Goal: Task Accomplishment & Management: Manage account settings

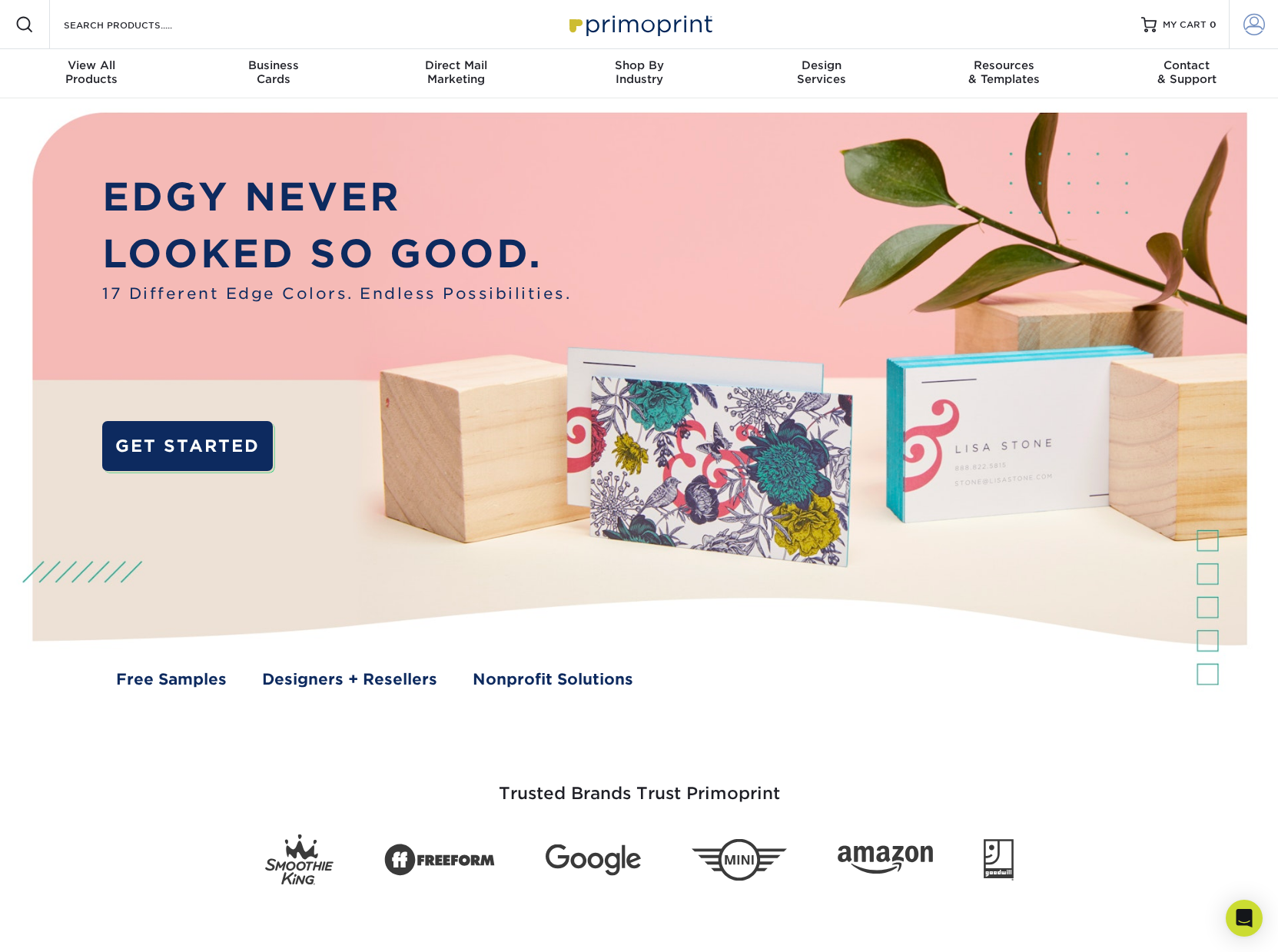
click at [1254, 24] on span at bounding box center [1255, 25] width 22 height 22
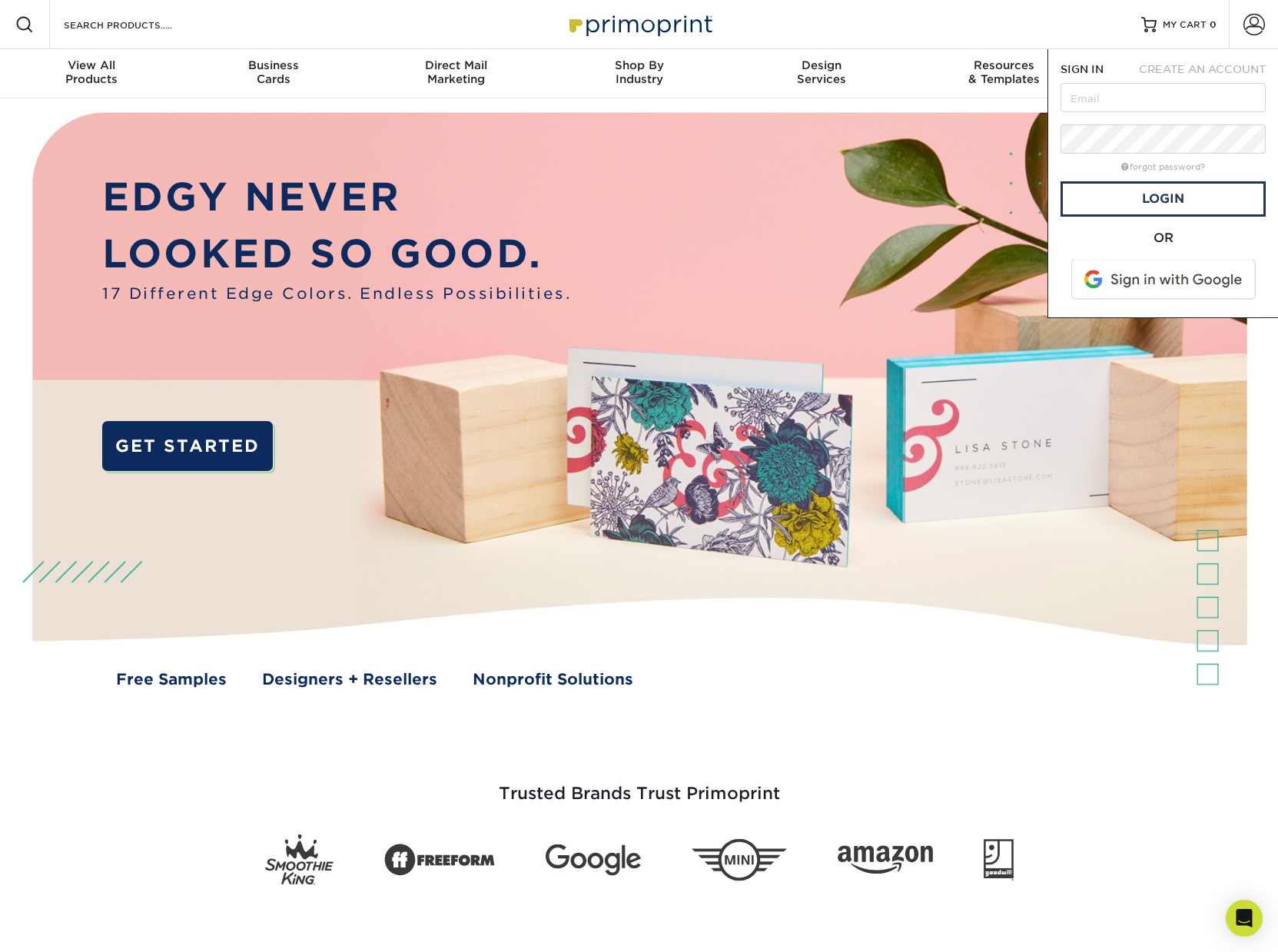
click at [1174, 267] on span at bounding box center [1165, 279] width 196 height 40
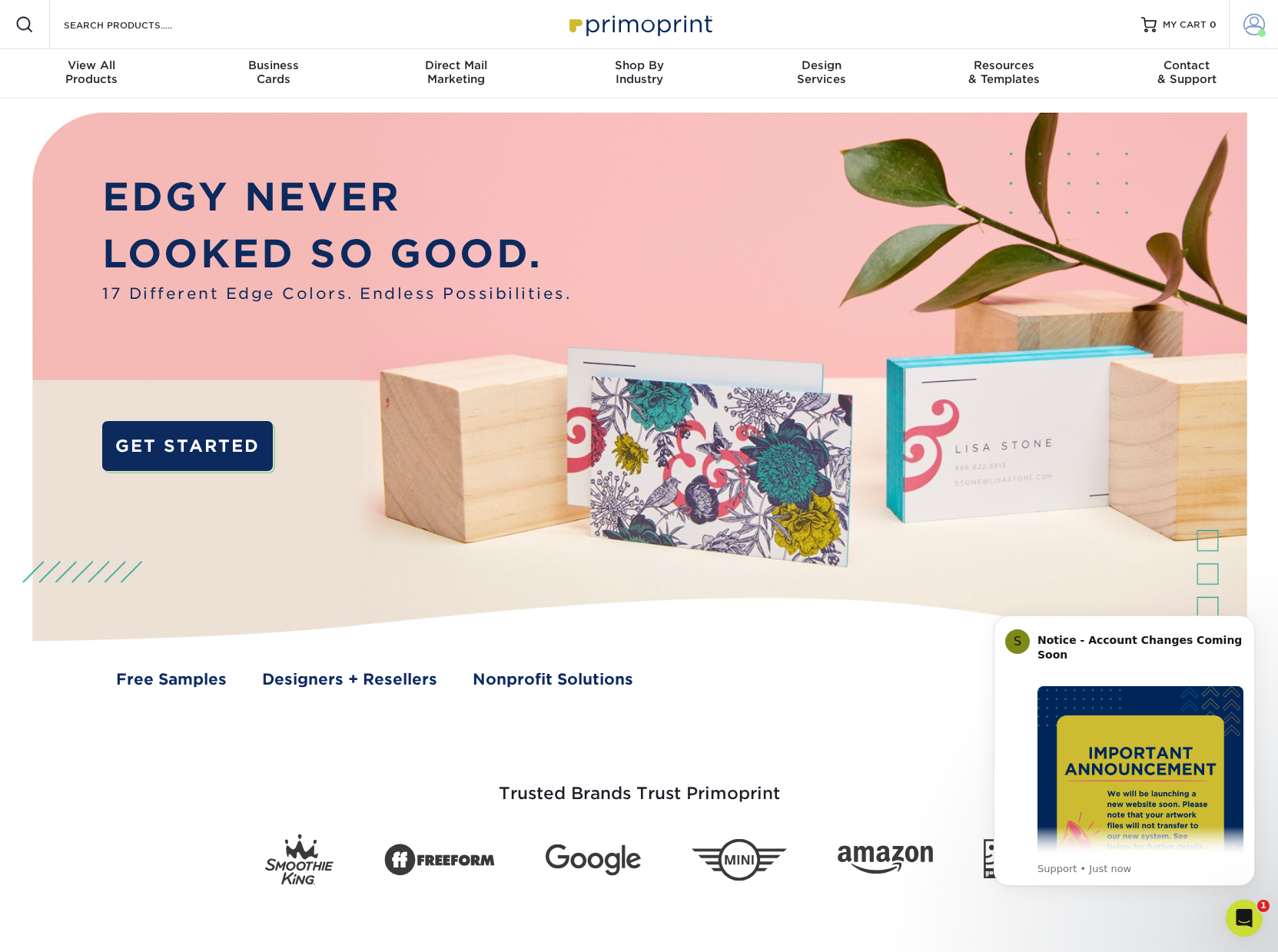
click at [1248, 30] on span at bounding box center [1255, 25] width 22 height 22
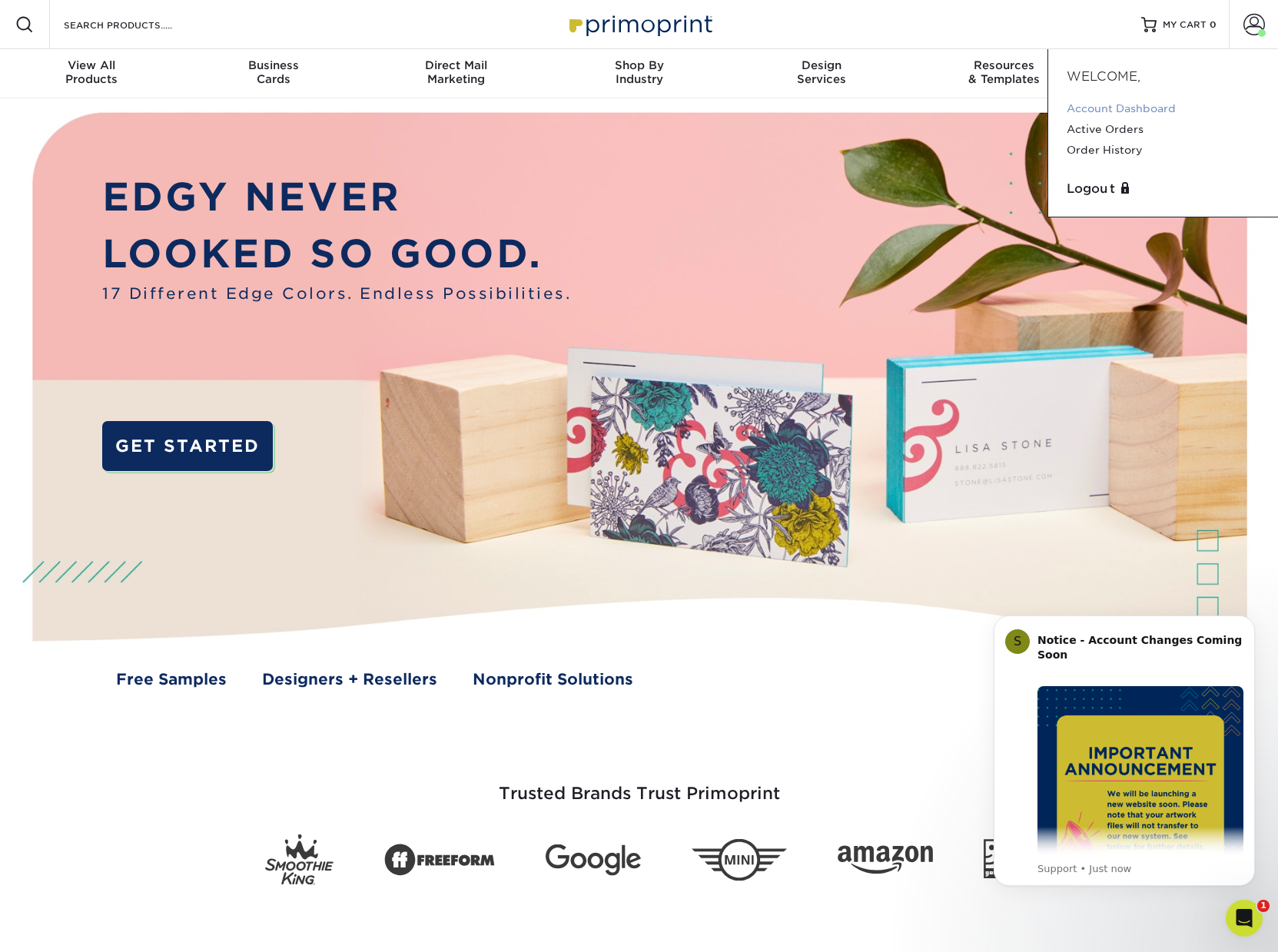
click at [1137, 108] on link "Account Dashboard" at bounding box center [1163, 109] width 193 height 21
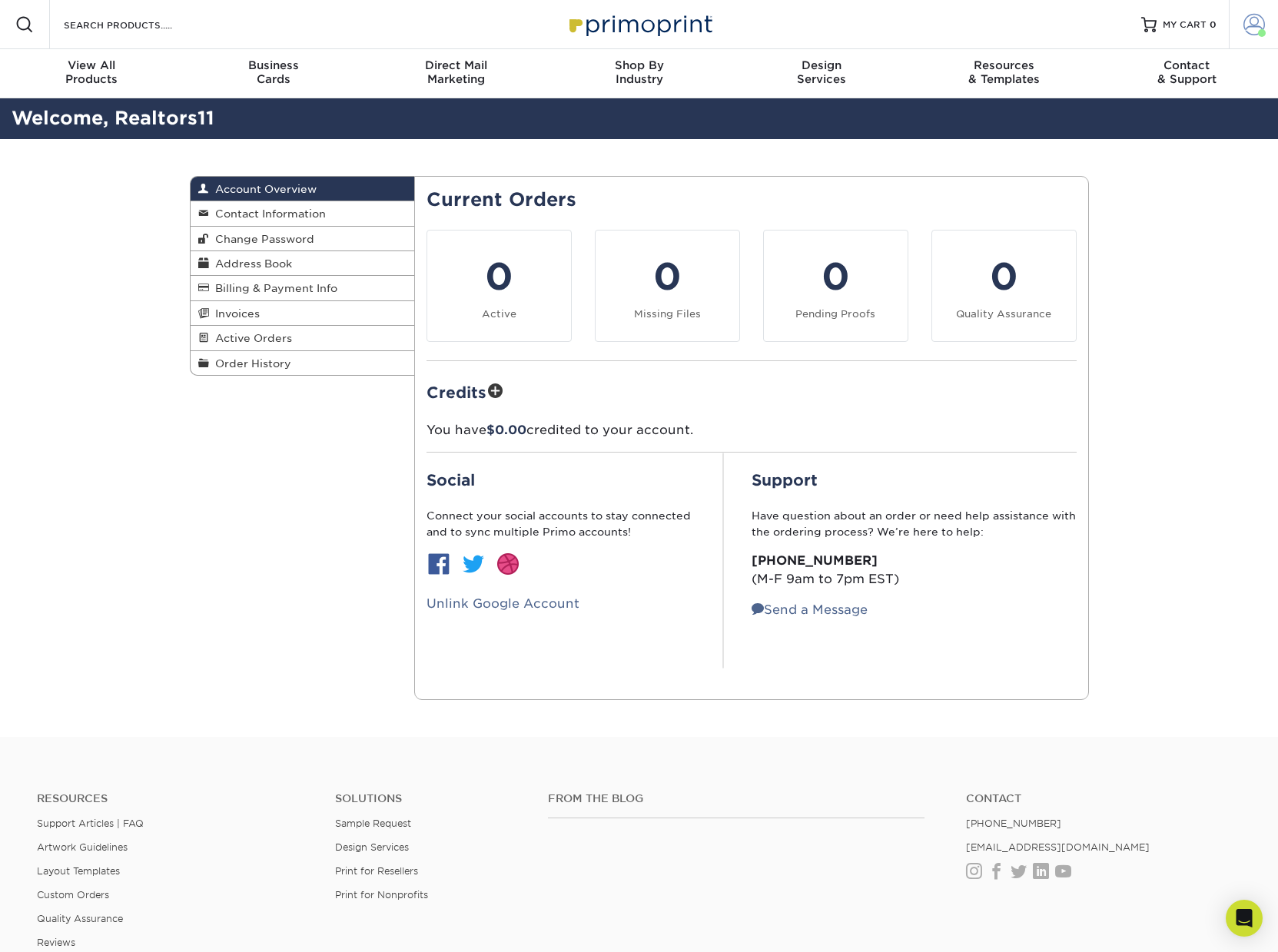
click at [1251, 30] on span at bounding box center [1255, 25] width 22 height 22
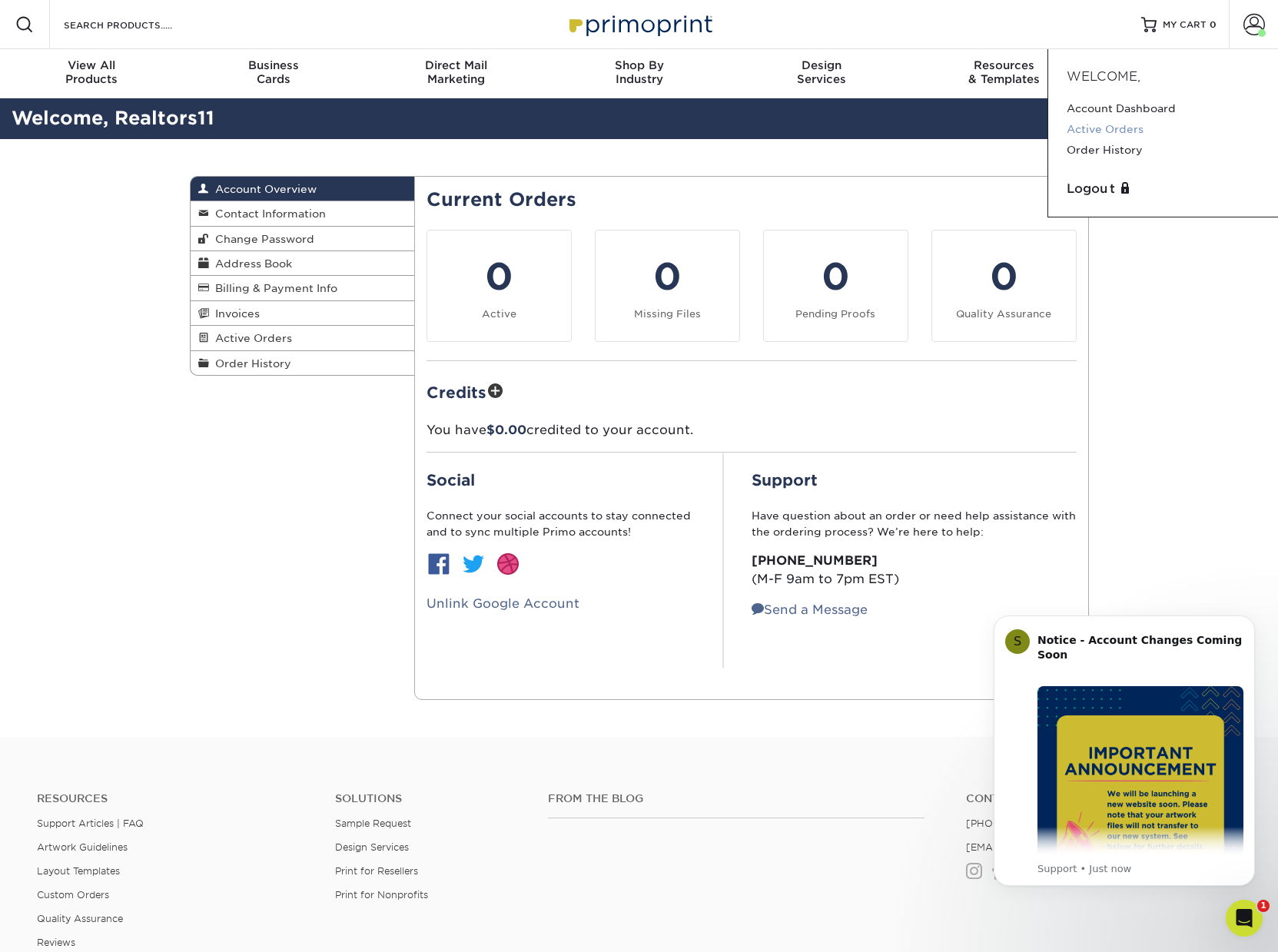
click at [1130, 129] on link "Active Orders" at bounding box center [1163, 129] width 193 height 21
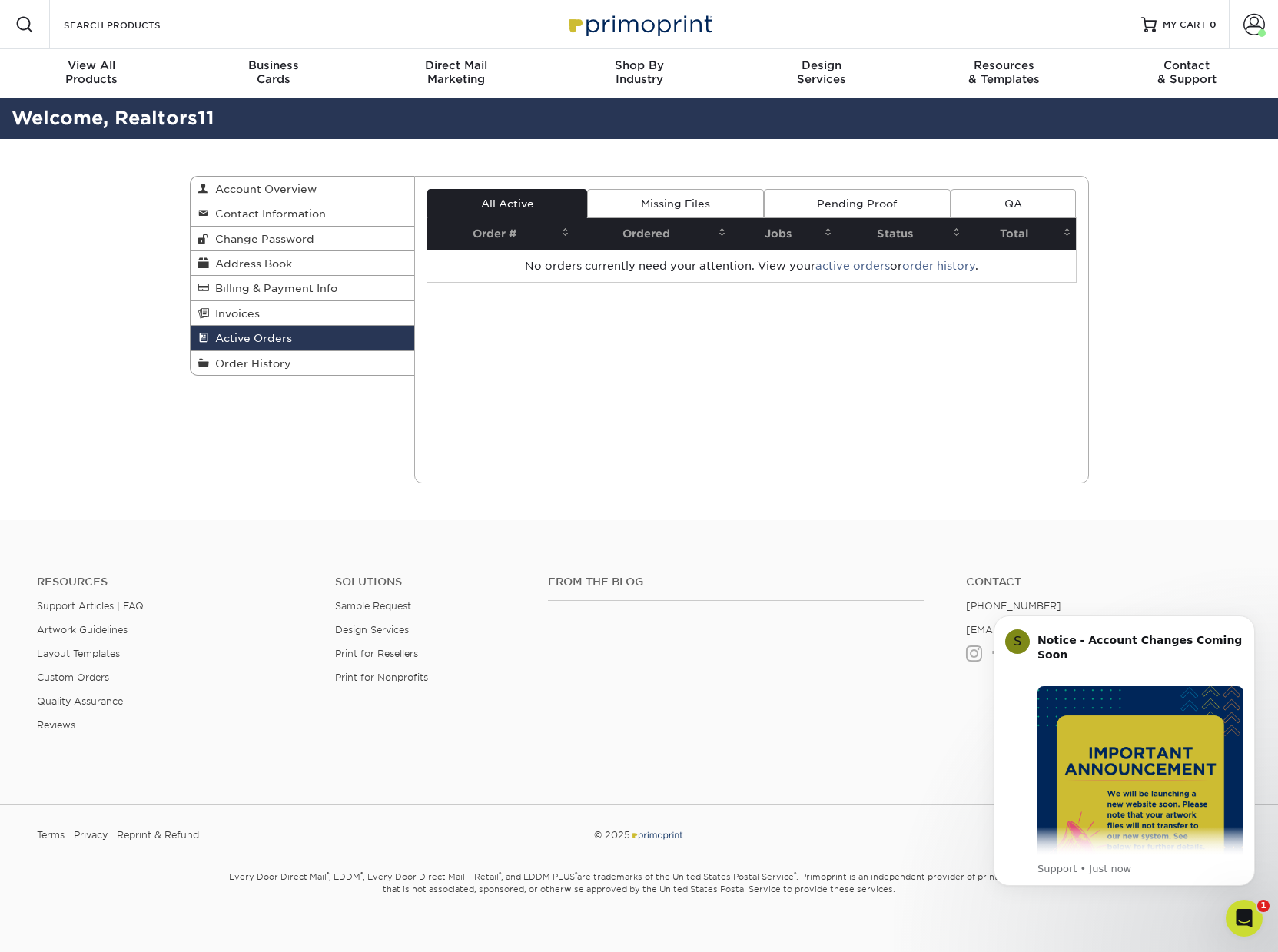
click at [680, 201] on link "Missing Files" at bounding box center [675, 204] width 176 height 30
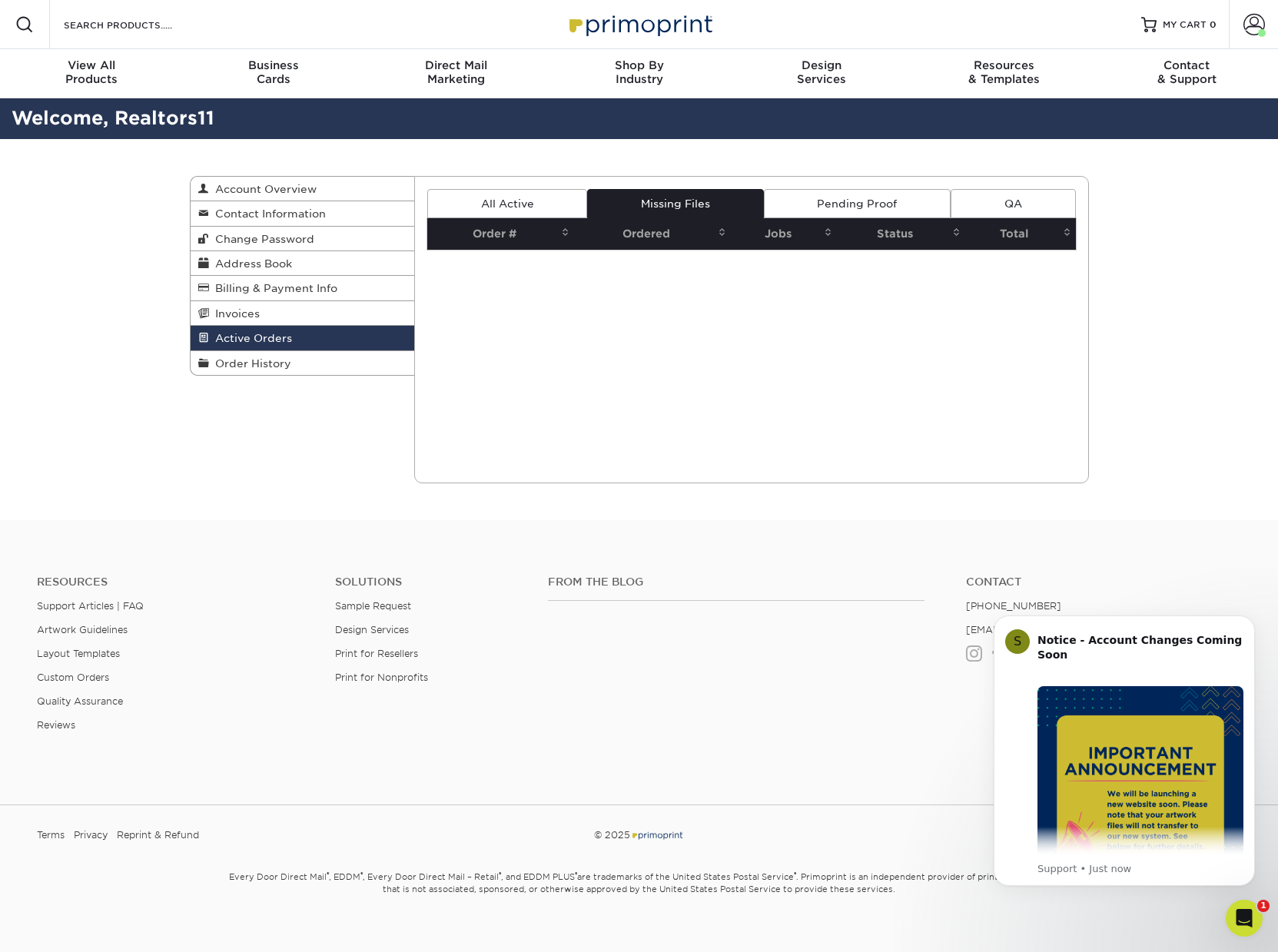
click at [812, 196] on link "Pending Proof" at bounding box center [857, 204] width 187 height 30
click at [1011, 197] on link "QA" at bounding box center [1013, 204] width 124 height 30
click at [236, 364] on span "Order History" at bounding box center [250, 364] width 82 height 12
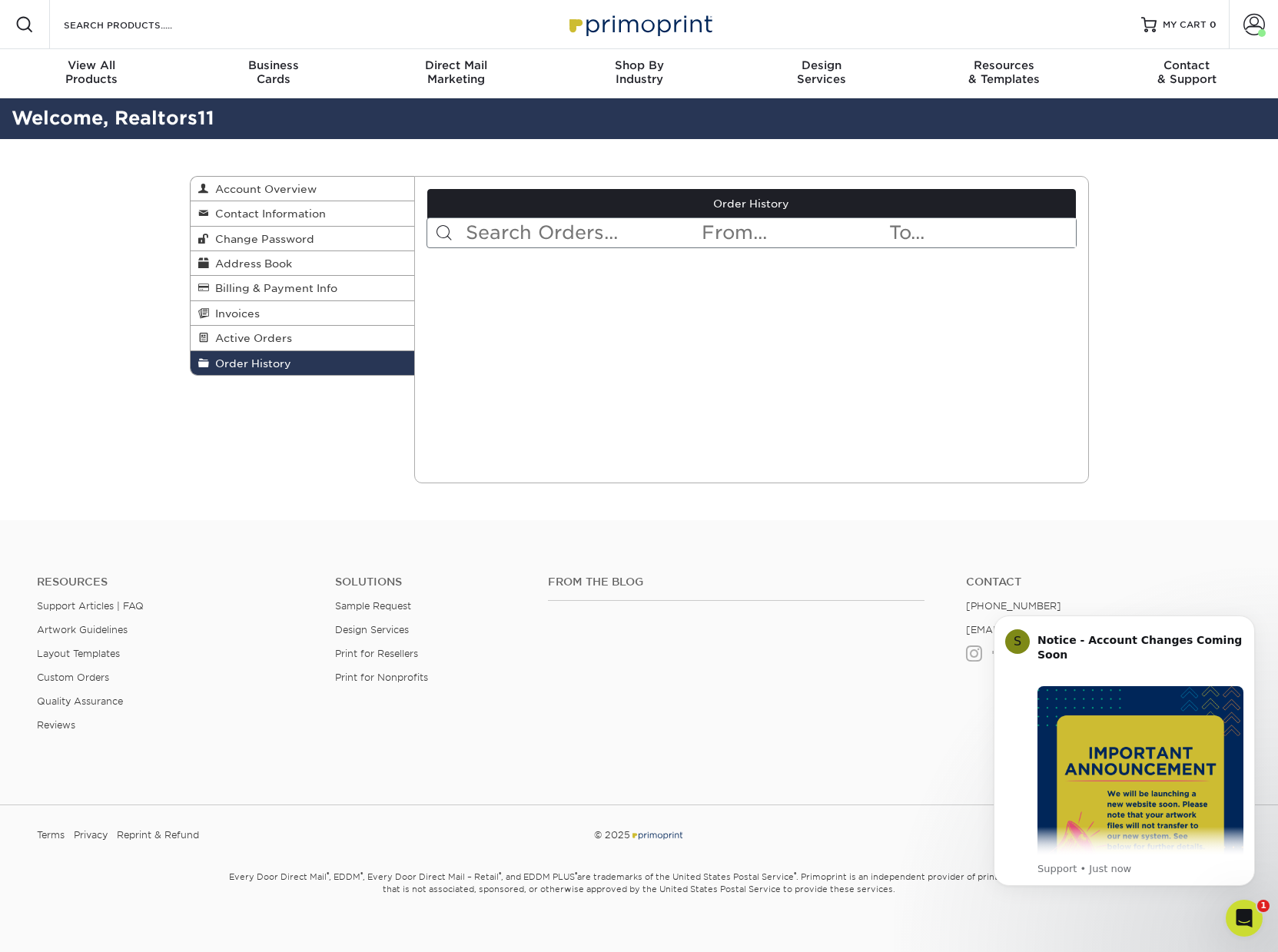
click at [713, 232] on input "text" at bounding box center [794, 233] width 187 height 30
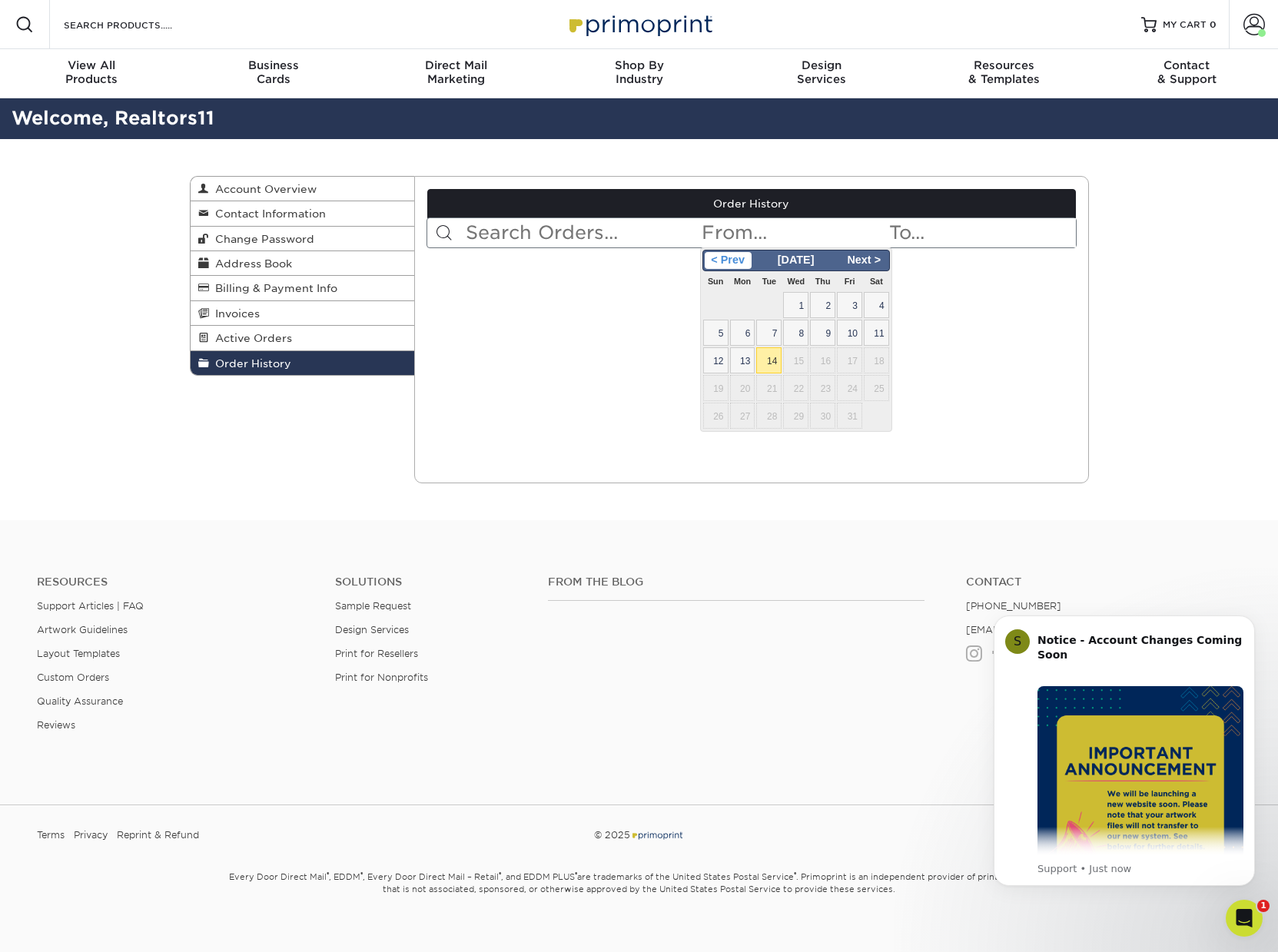
click at [711, 261] on span "< Prev" at bounding box center [728, 260] width 47 height 17
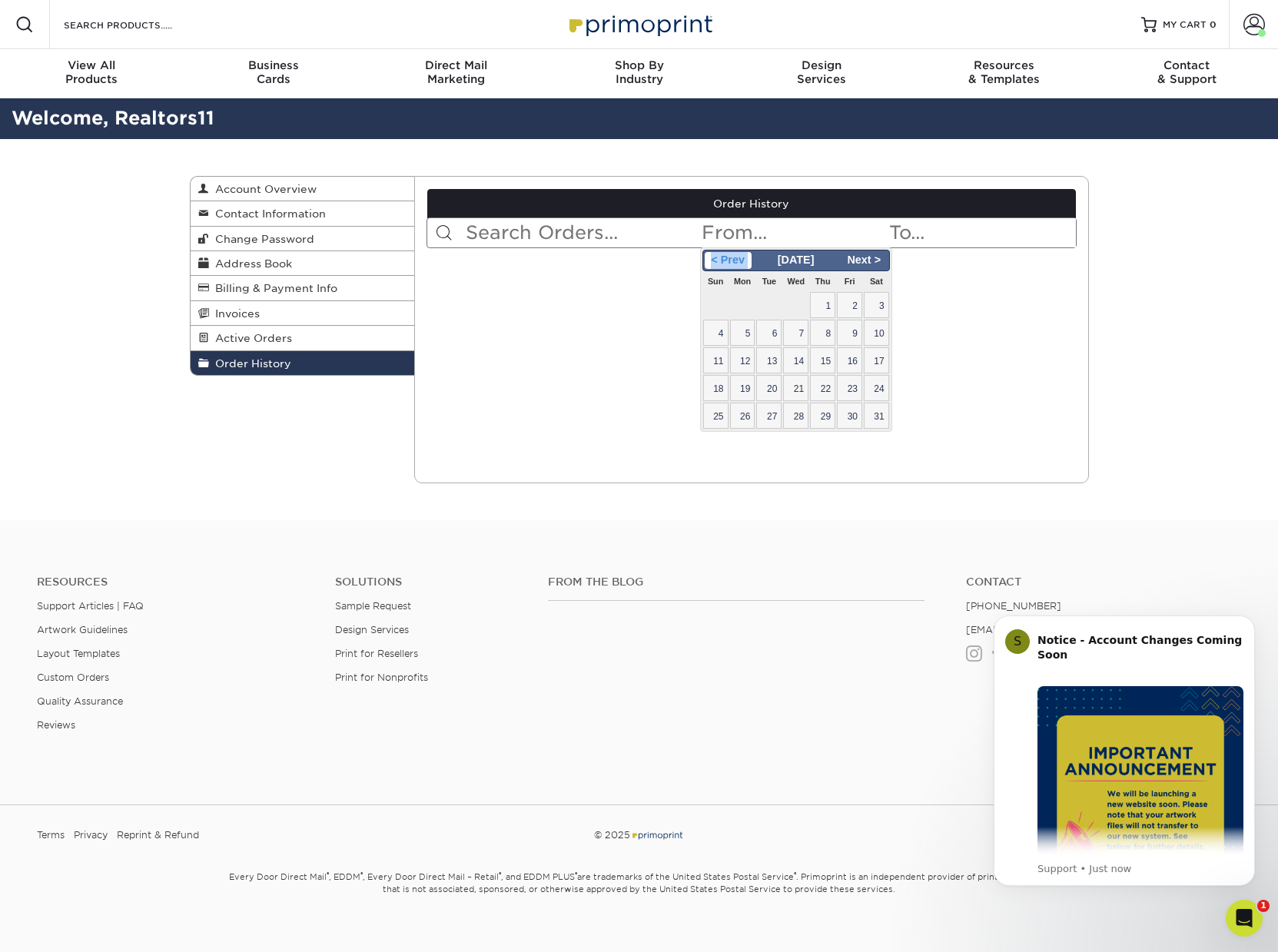
click at [711, 261] on span "< Prev" at bounding box center [728, 260] width 47 height 17
click at [801, 260] on span "Feb 2025" at bounding box center [796, 260] width 47 height 12
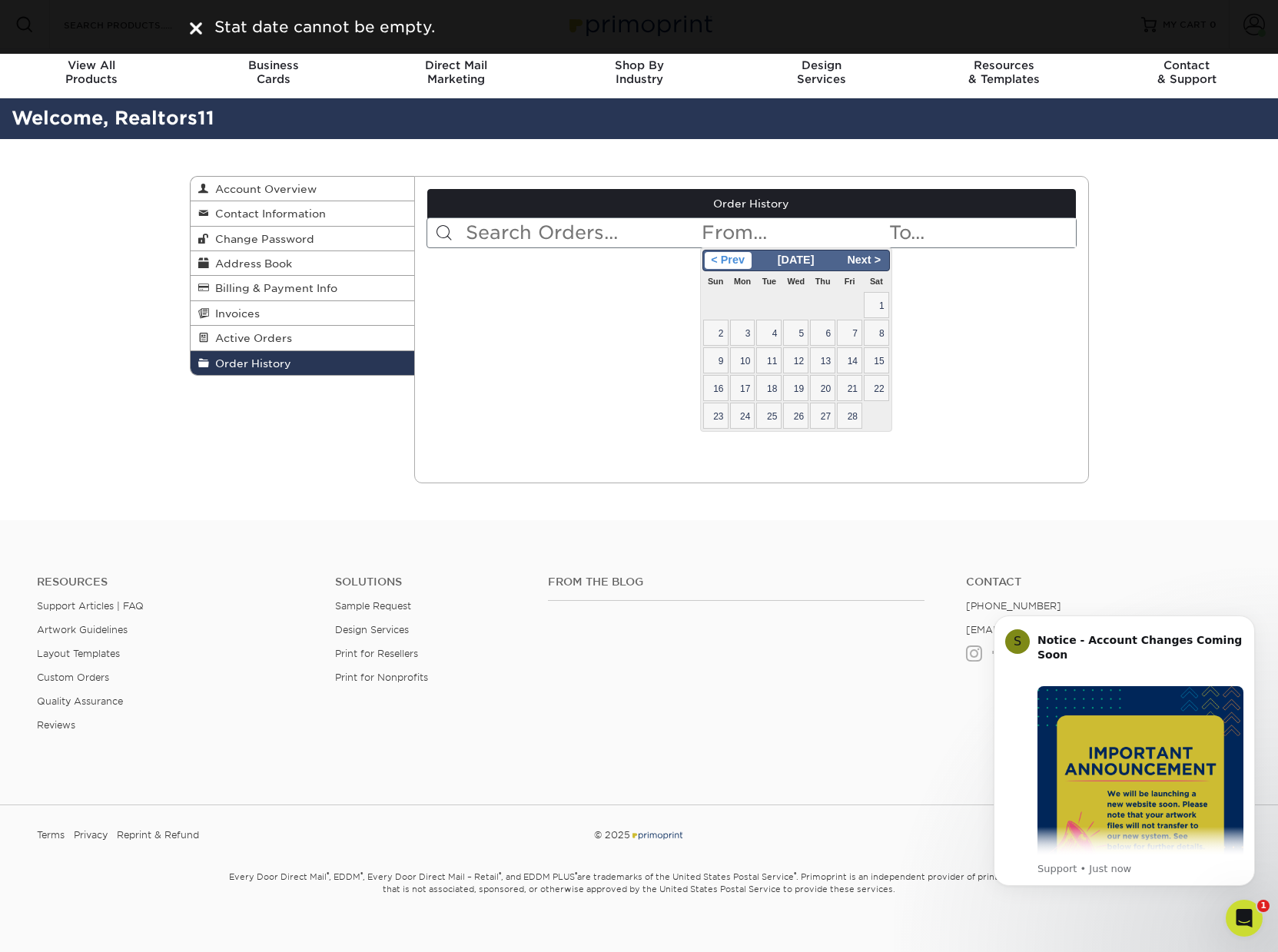
click at [718, 262] on span "< Prev" at bounding box center [728, 260] width 47 height 17
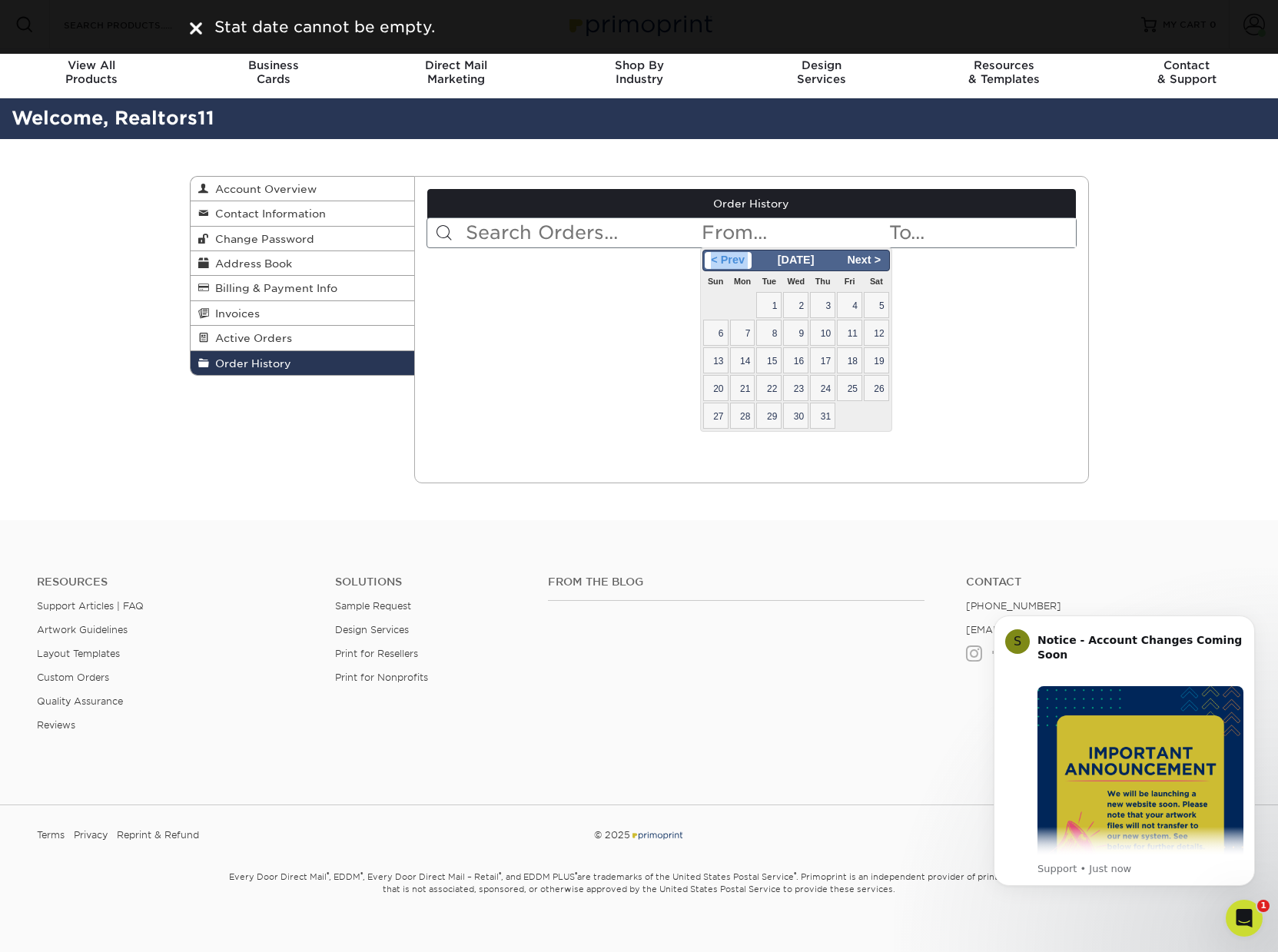
click at [718, 262] on span "< Prev" at bounding box center [728, 260] width 47 height 17
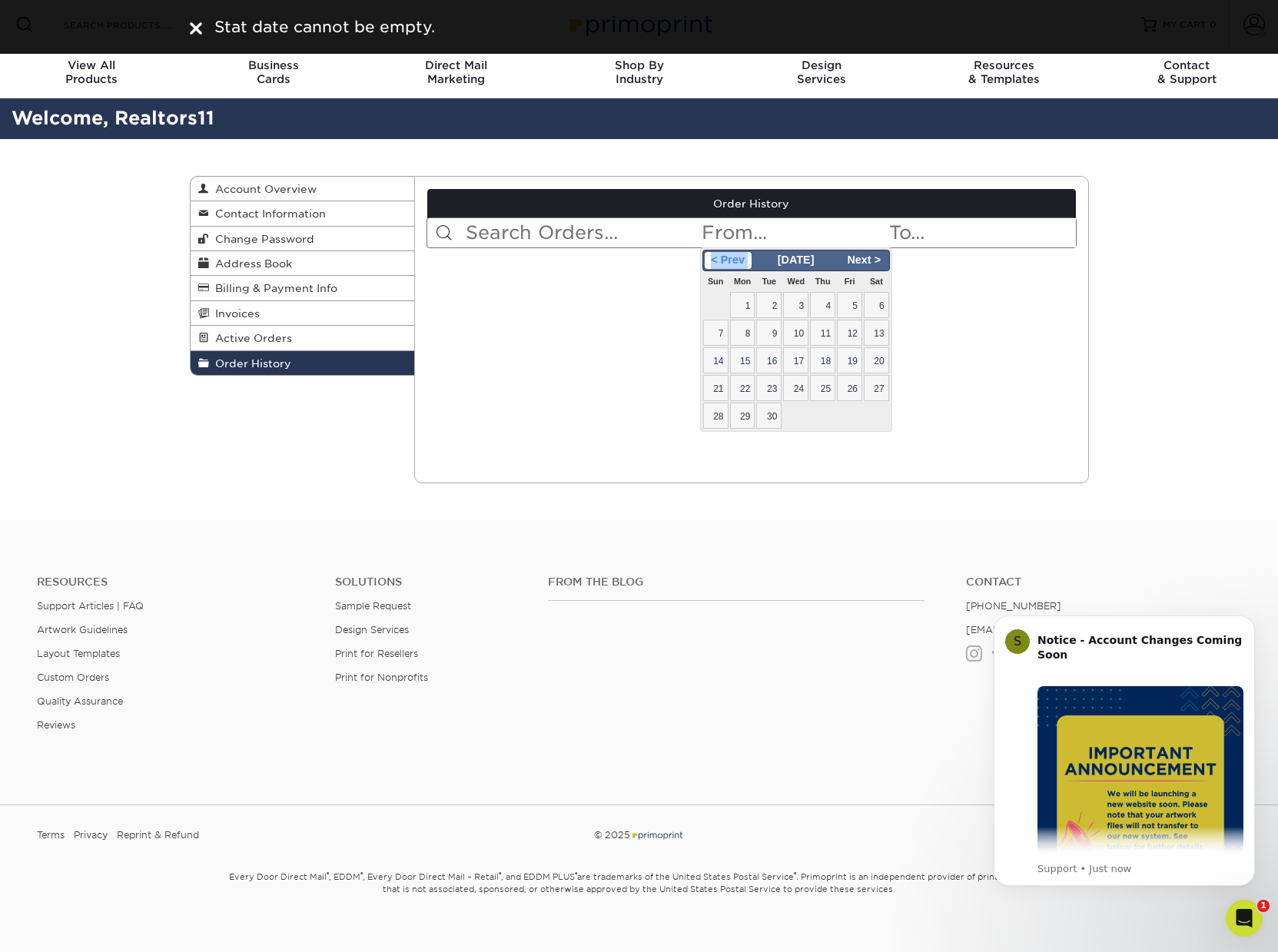
click at [718, 262] on span "< Prev" at bounding box center [728, 260] width 47 height 17
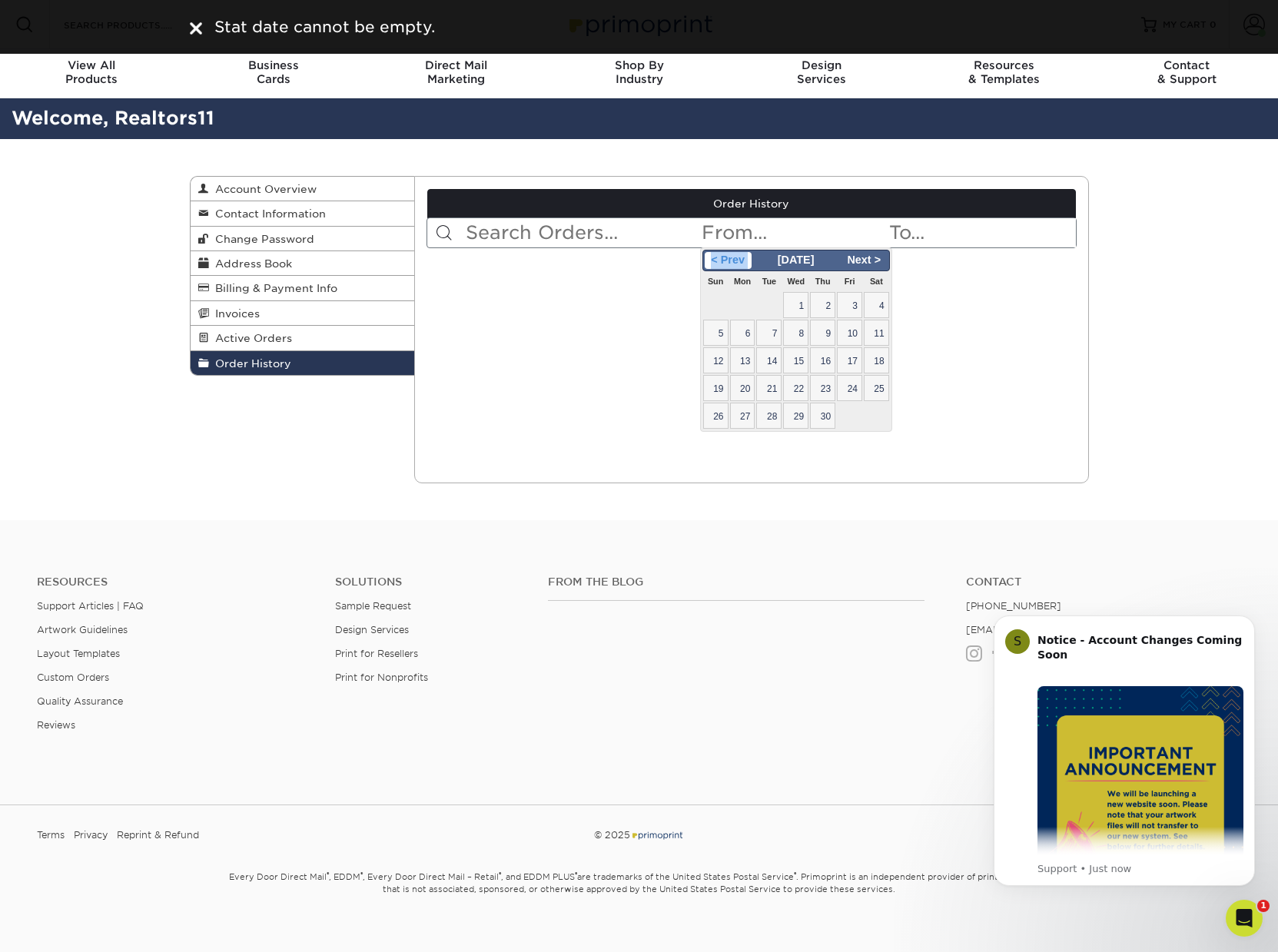
click at [718, 262] on span "< Prev" at bounding box center [728, 260] width 47 height 17
click at [749, 239] on input "text" at bounding box center [794, 233] width 187 height 30
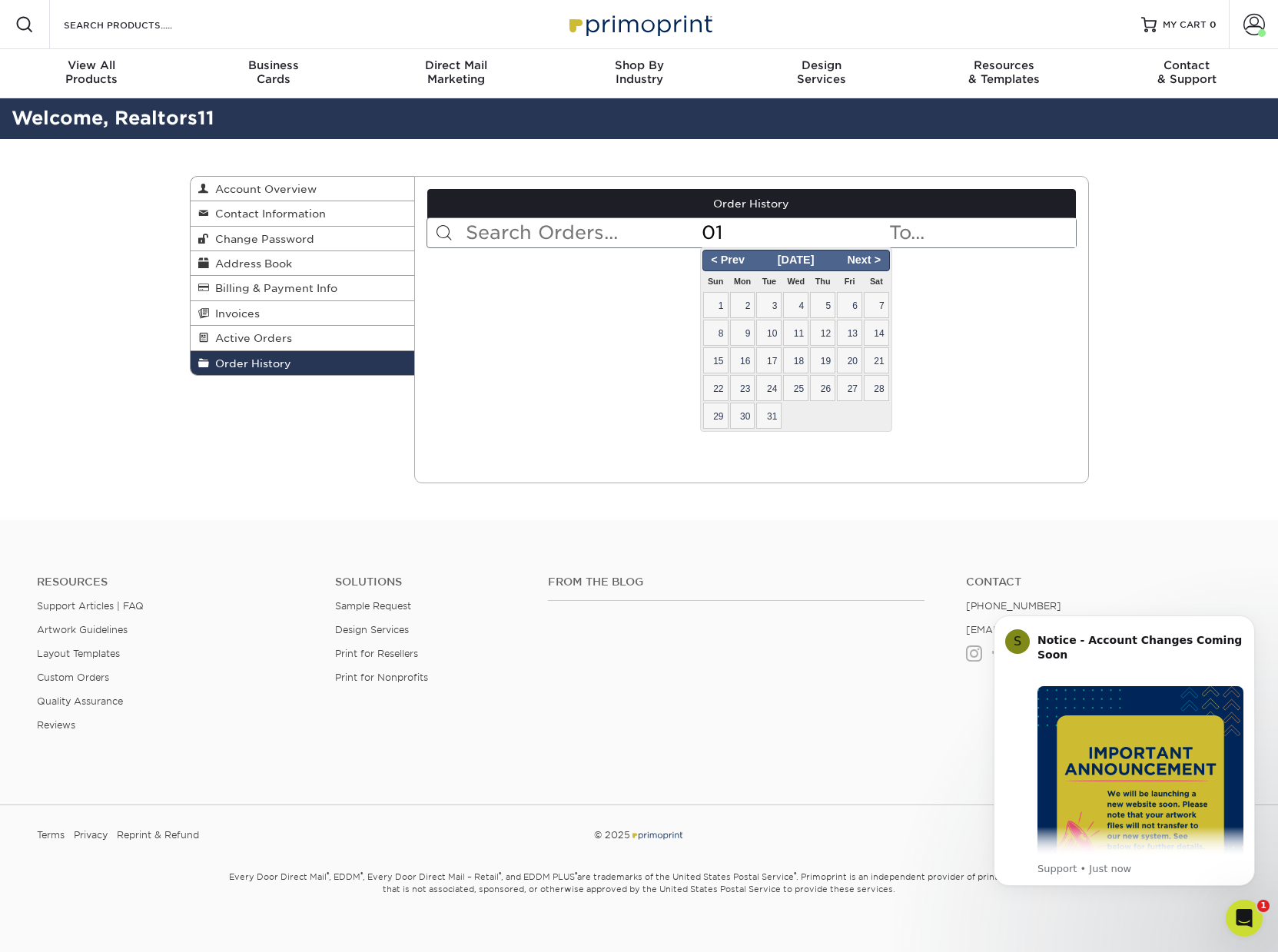
type input "0"
type input "01/01/2000"
click at [937, 234] on input "text" at bounding box center [981, 233] width 187 height 30
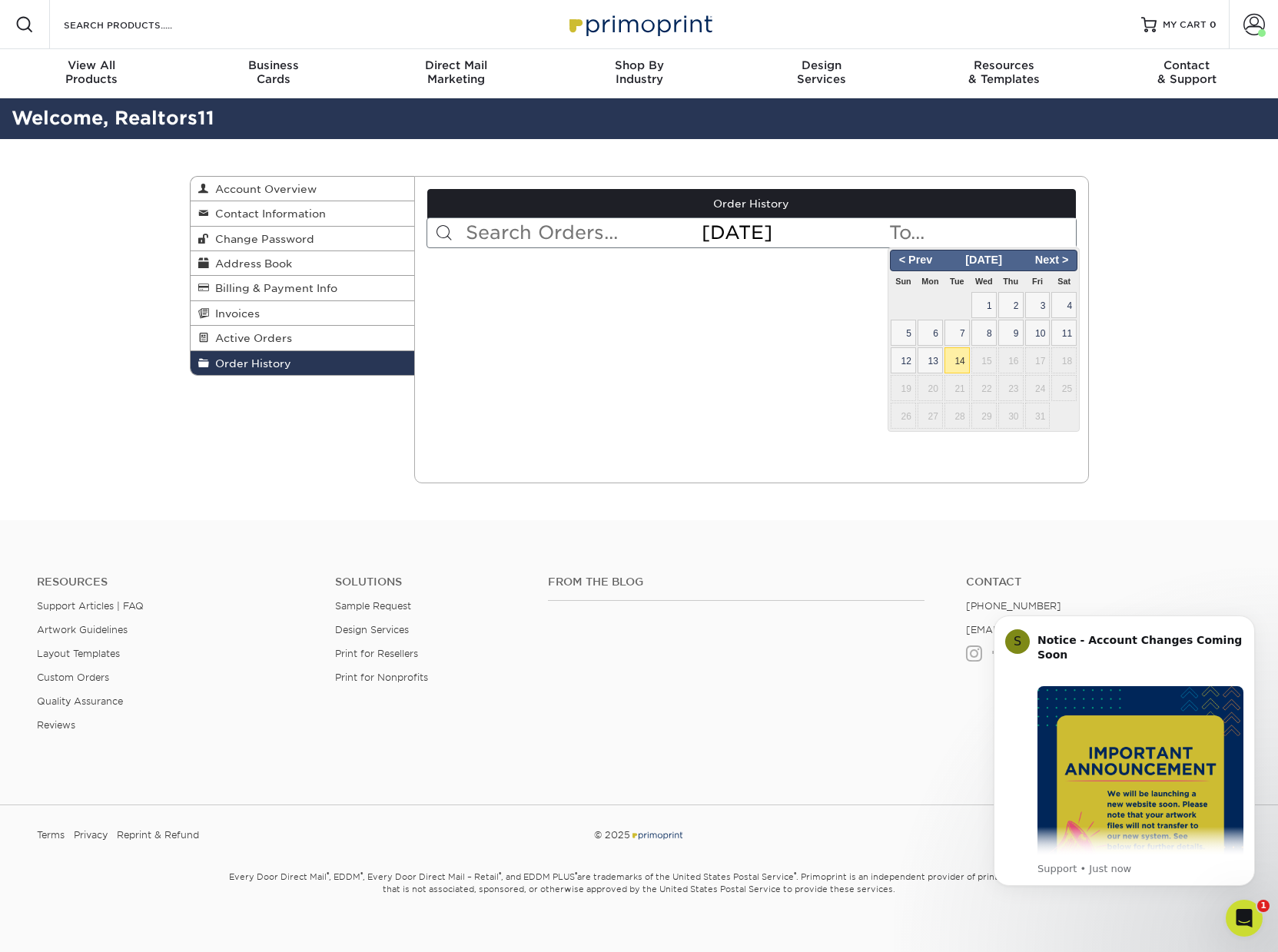
click at [958, 355] on span "14" at bounding box center [957, 361] width 26 height 26
type input "2025-10-14"
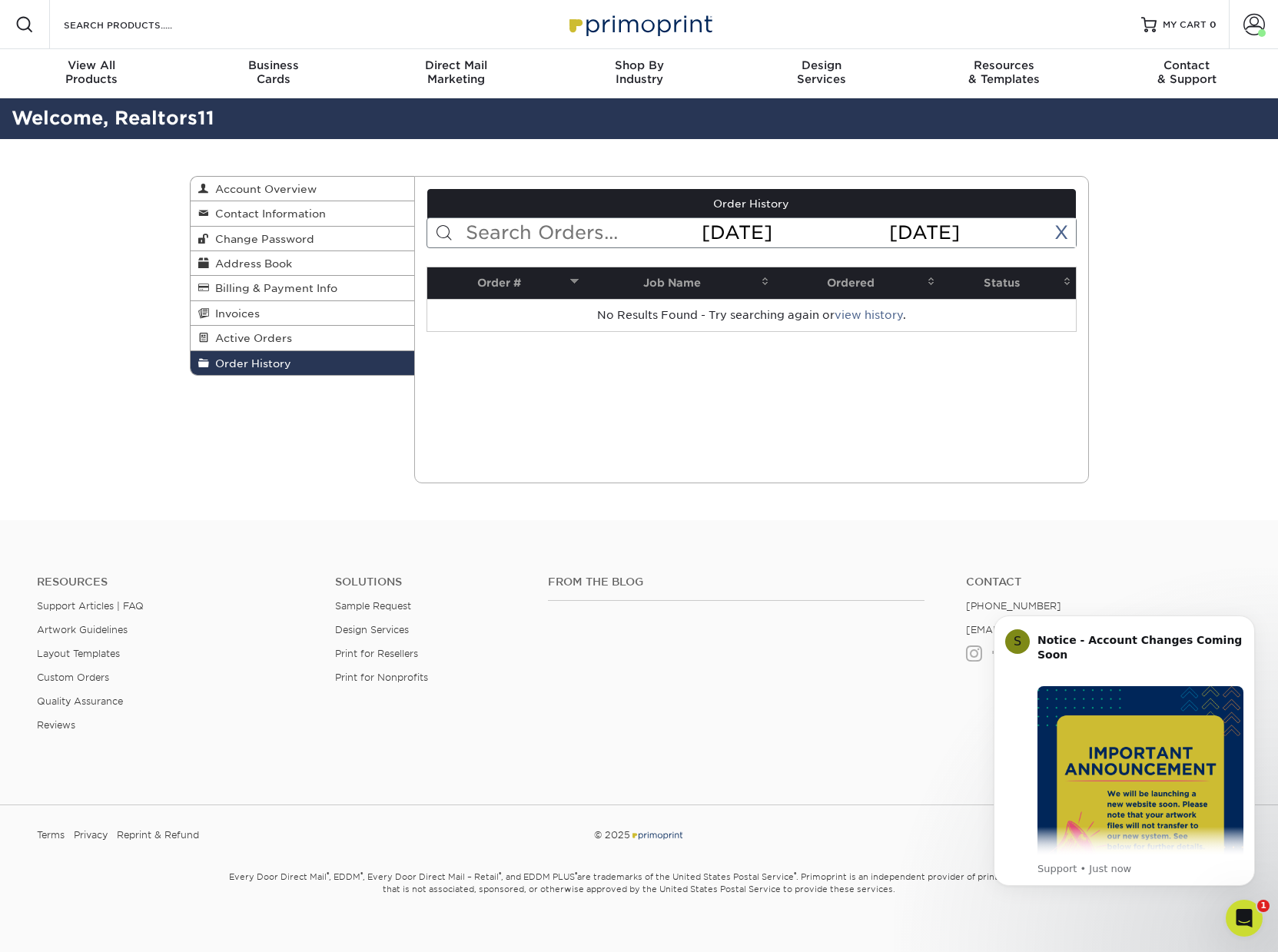
scroll to position [18, 0]
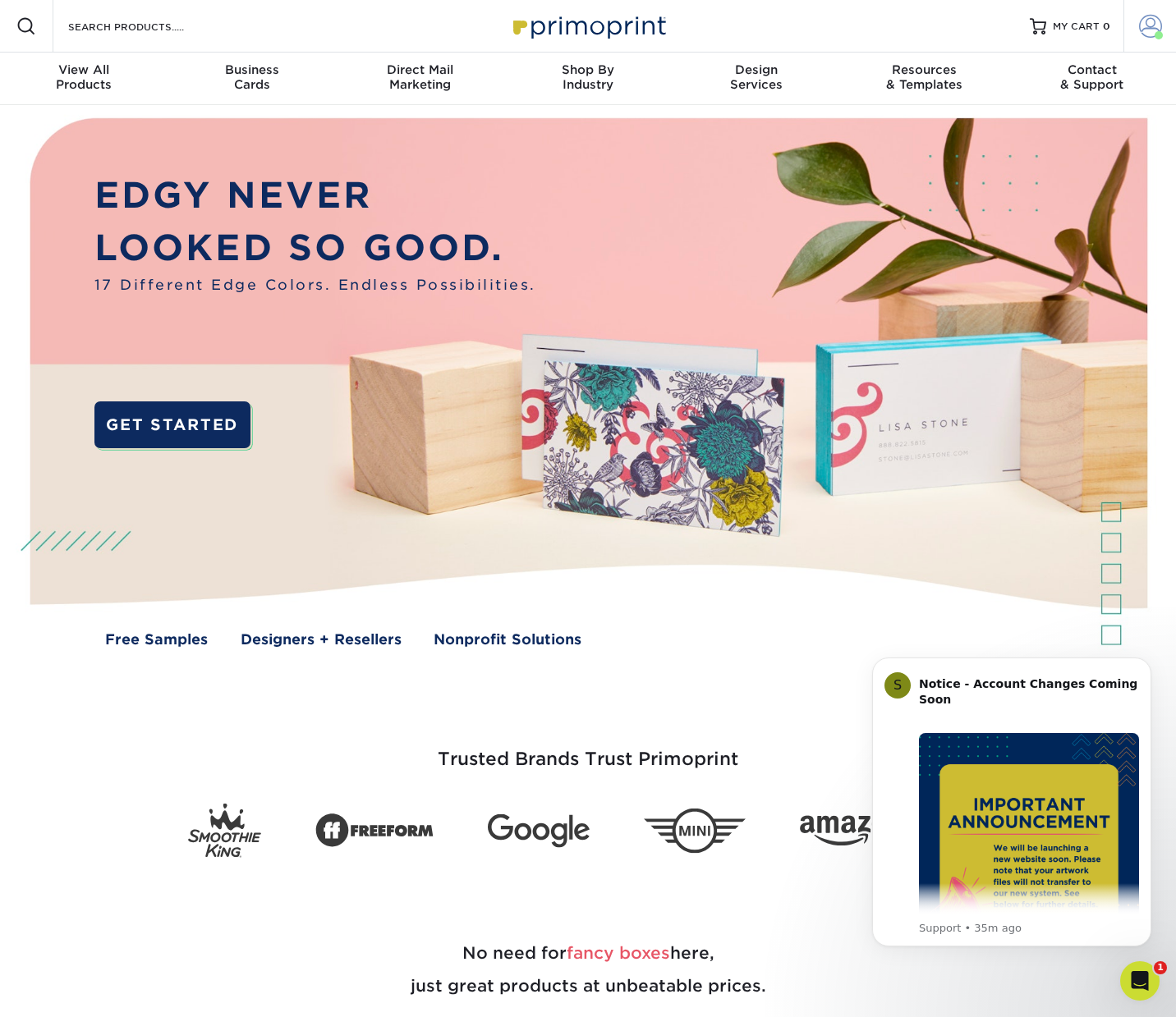
click at [1151, 28] on span at bounding box center [1151, 27] width 23 height 23
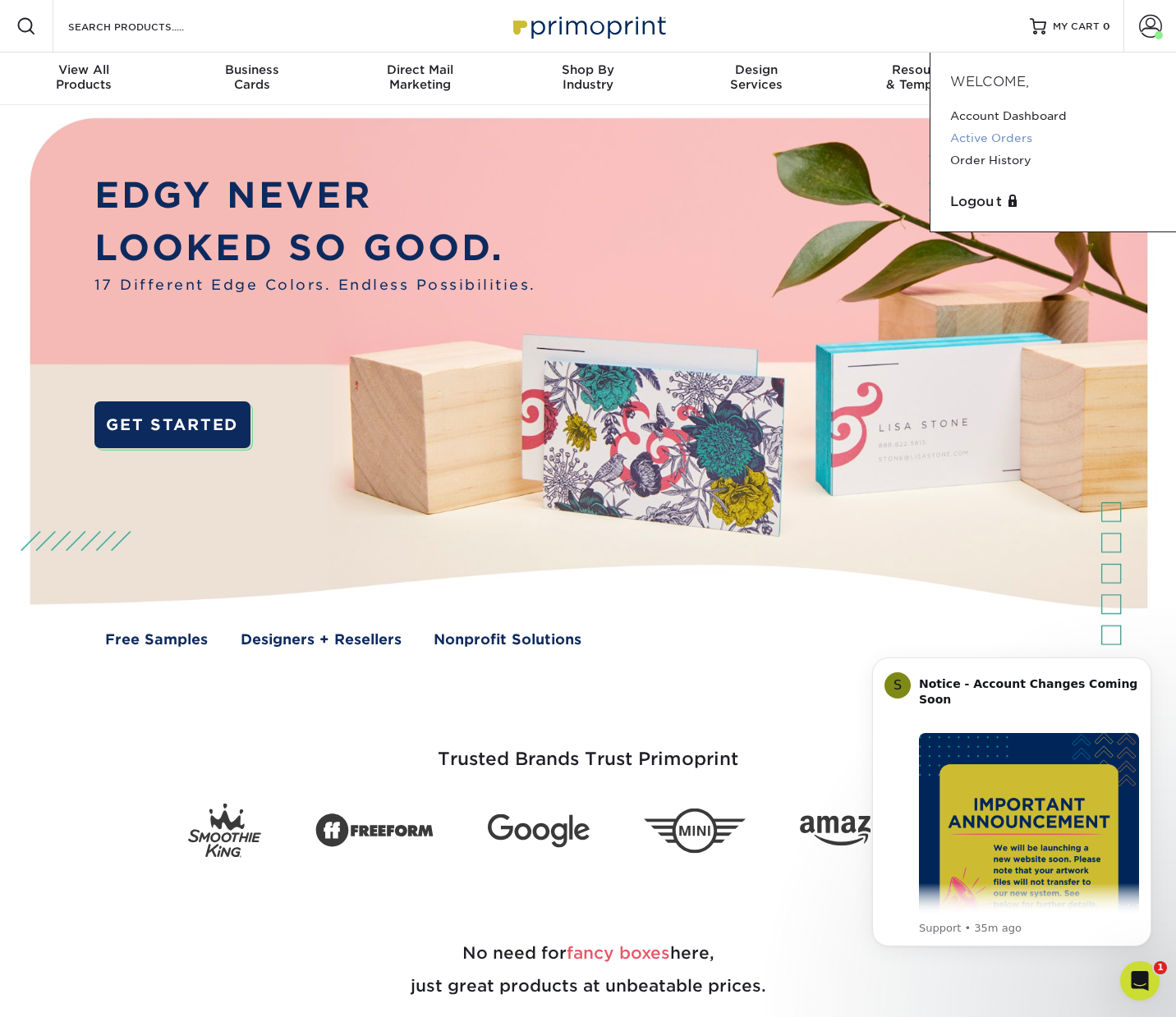
click at [1004, 135] on link "Active Orders" at bounding box center [1053, 138] width 206 height 22
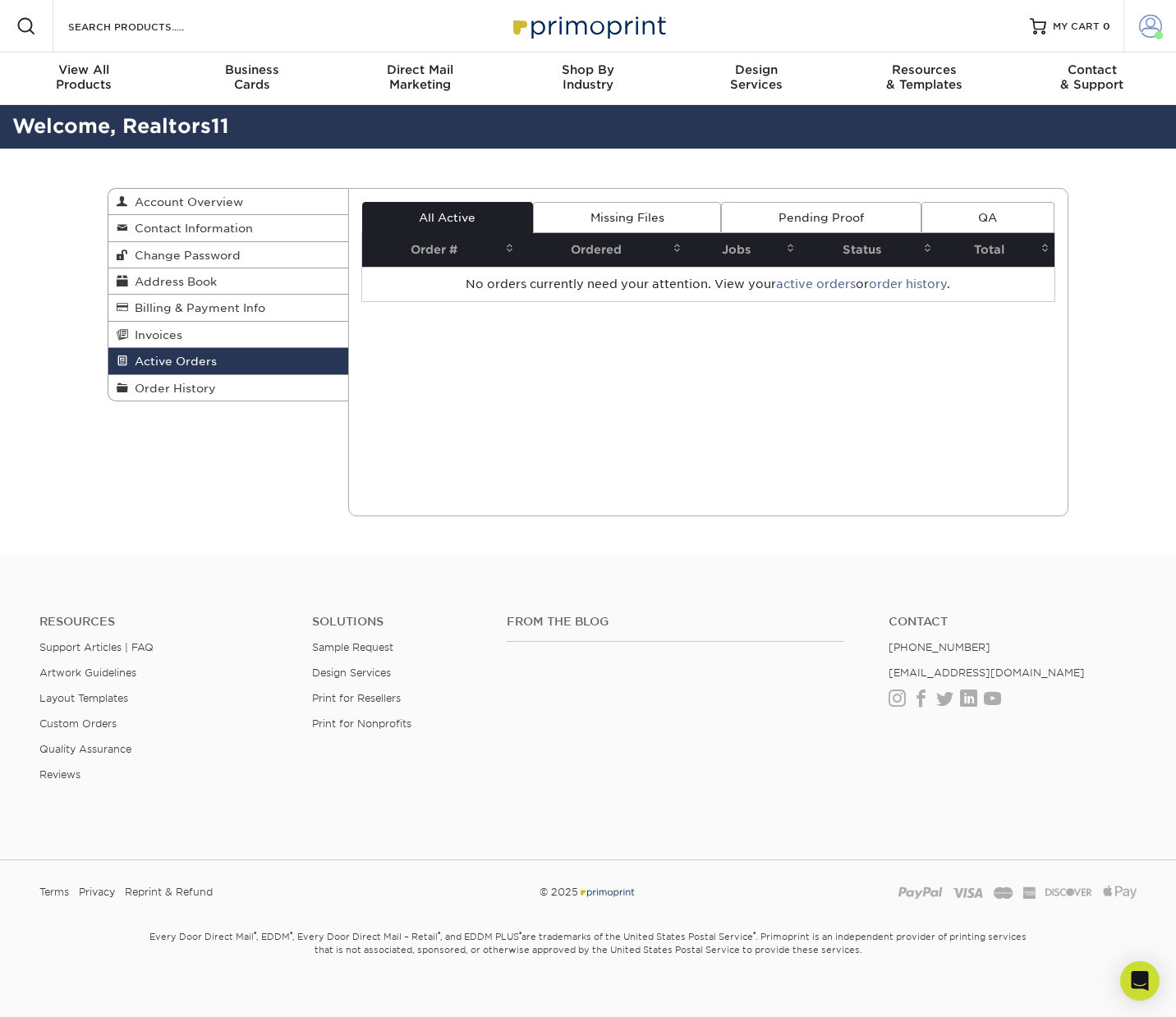
click at [1150, 26] on span at bounding box center [1151, 27] width 23 height 23
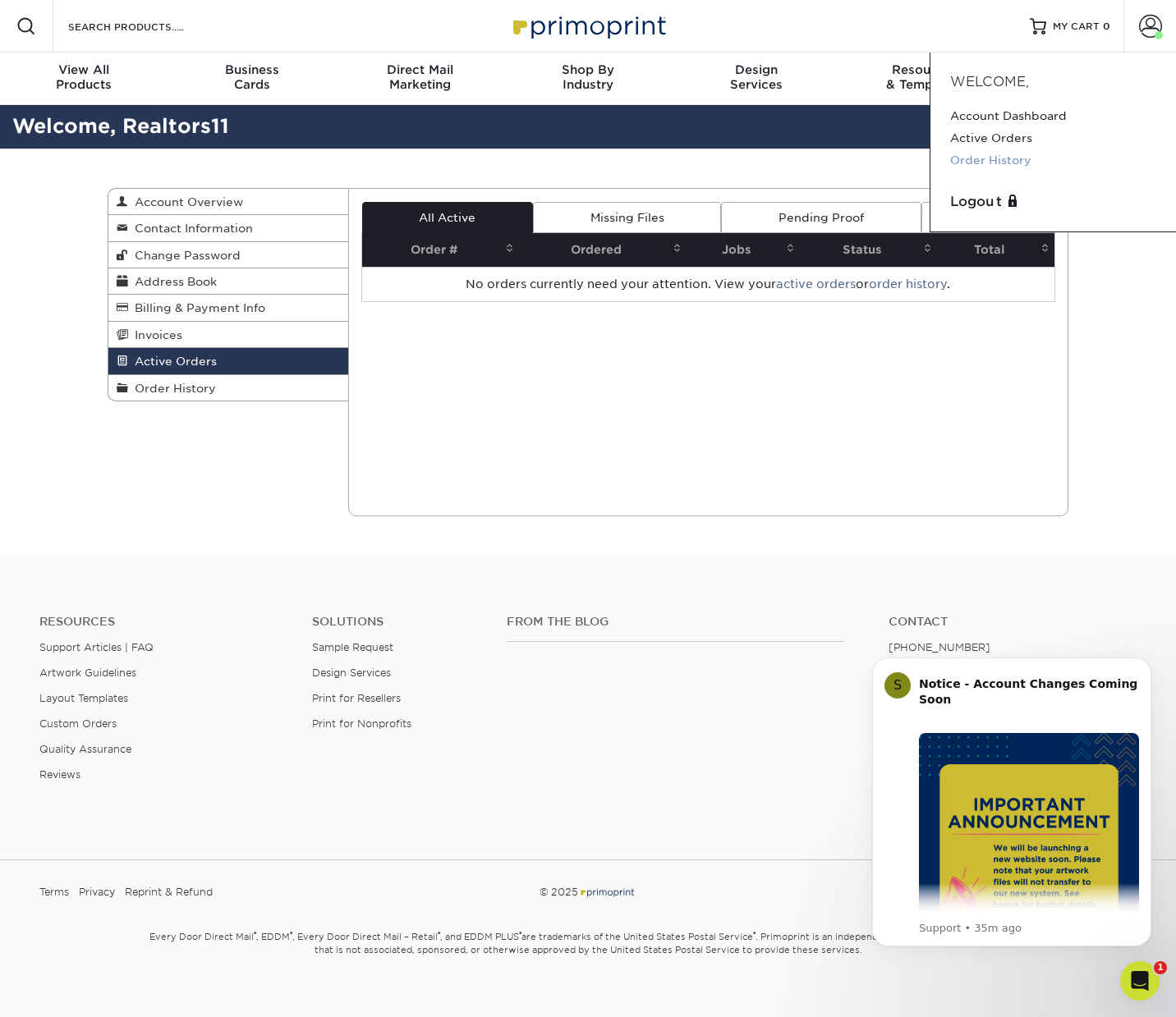
click at [1005, 160] on link "Order History" at bounding box center [1053, 160] width 206 height 22
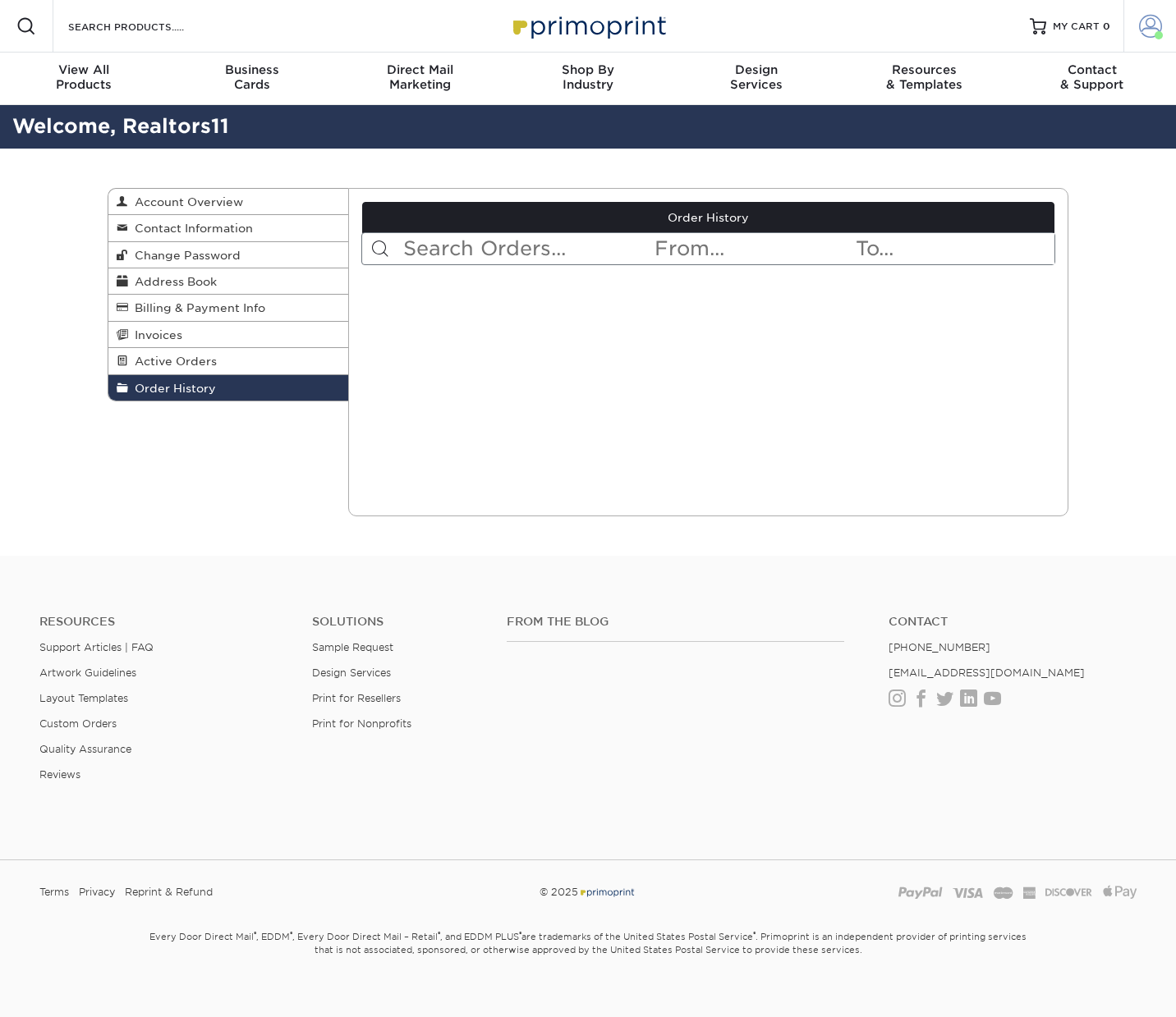
click at [1149, 23] on span at bounding box center [1151, 27] width 23 height 23
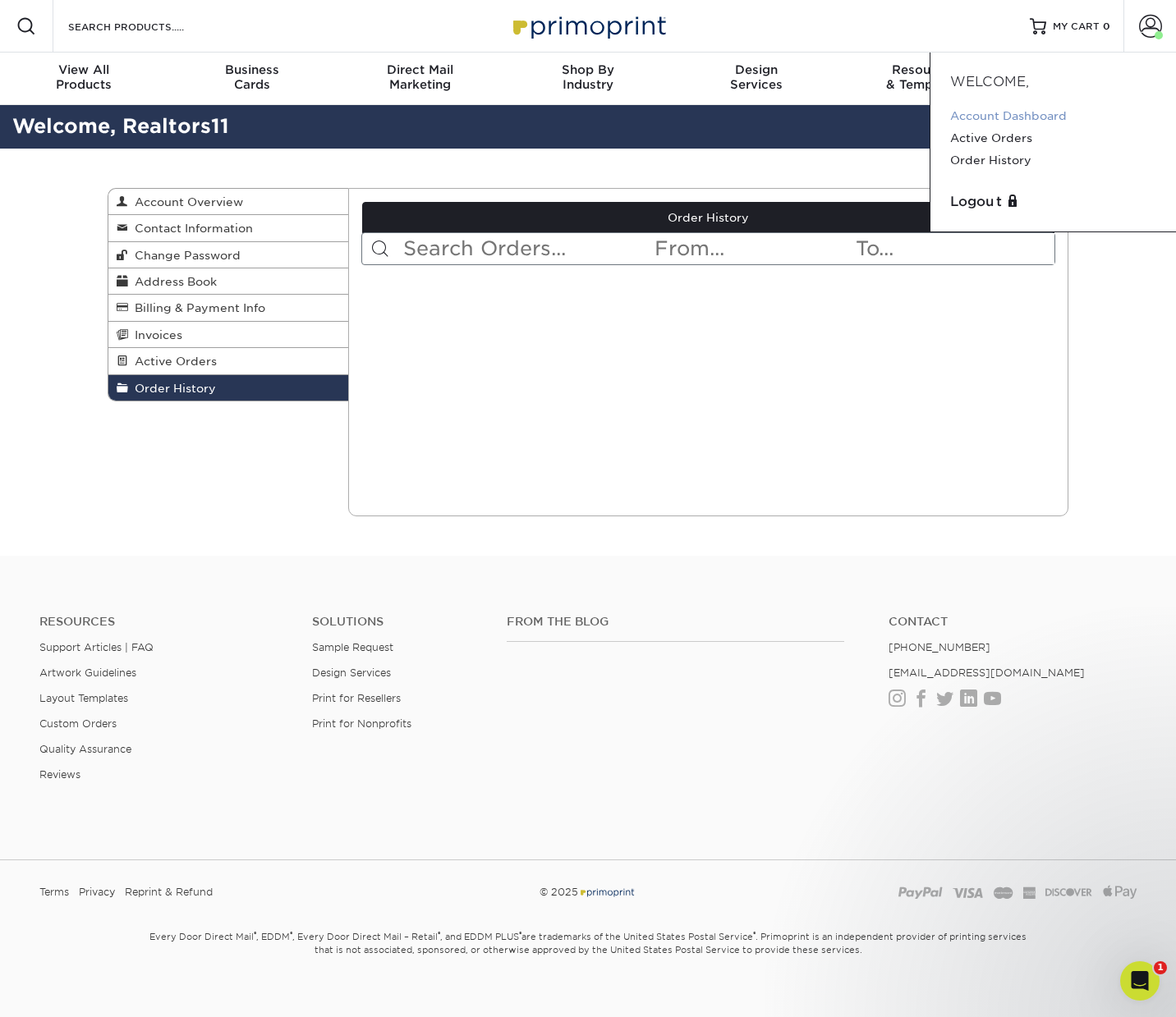
click at [1016, 111] on link "Account Dashboard" at bounding box center [1053, 116] width 206 height 22
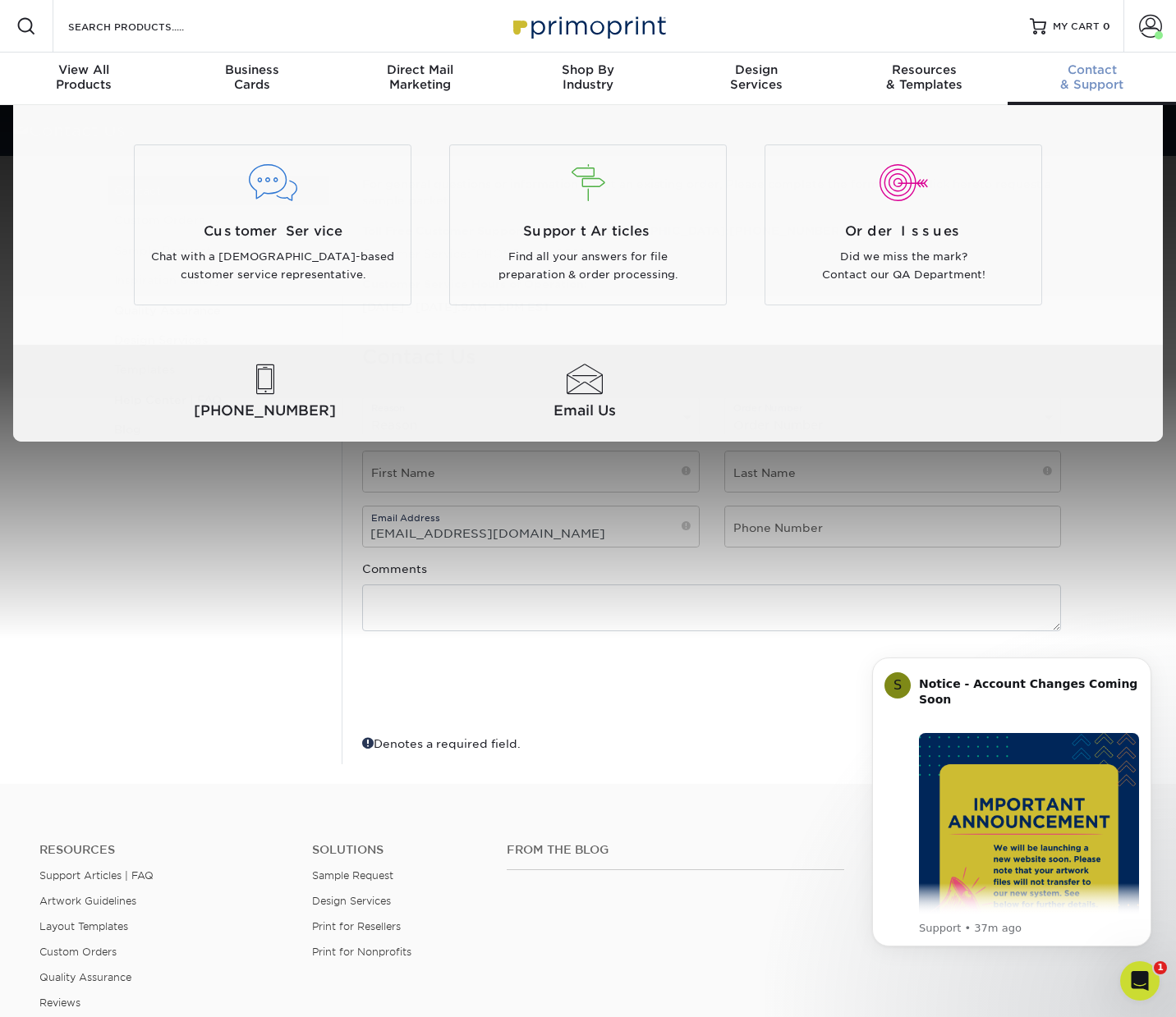
click at [1099, 74] on span "Contact" at bounding box center [1091, 70] width 169 height 15
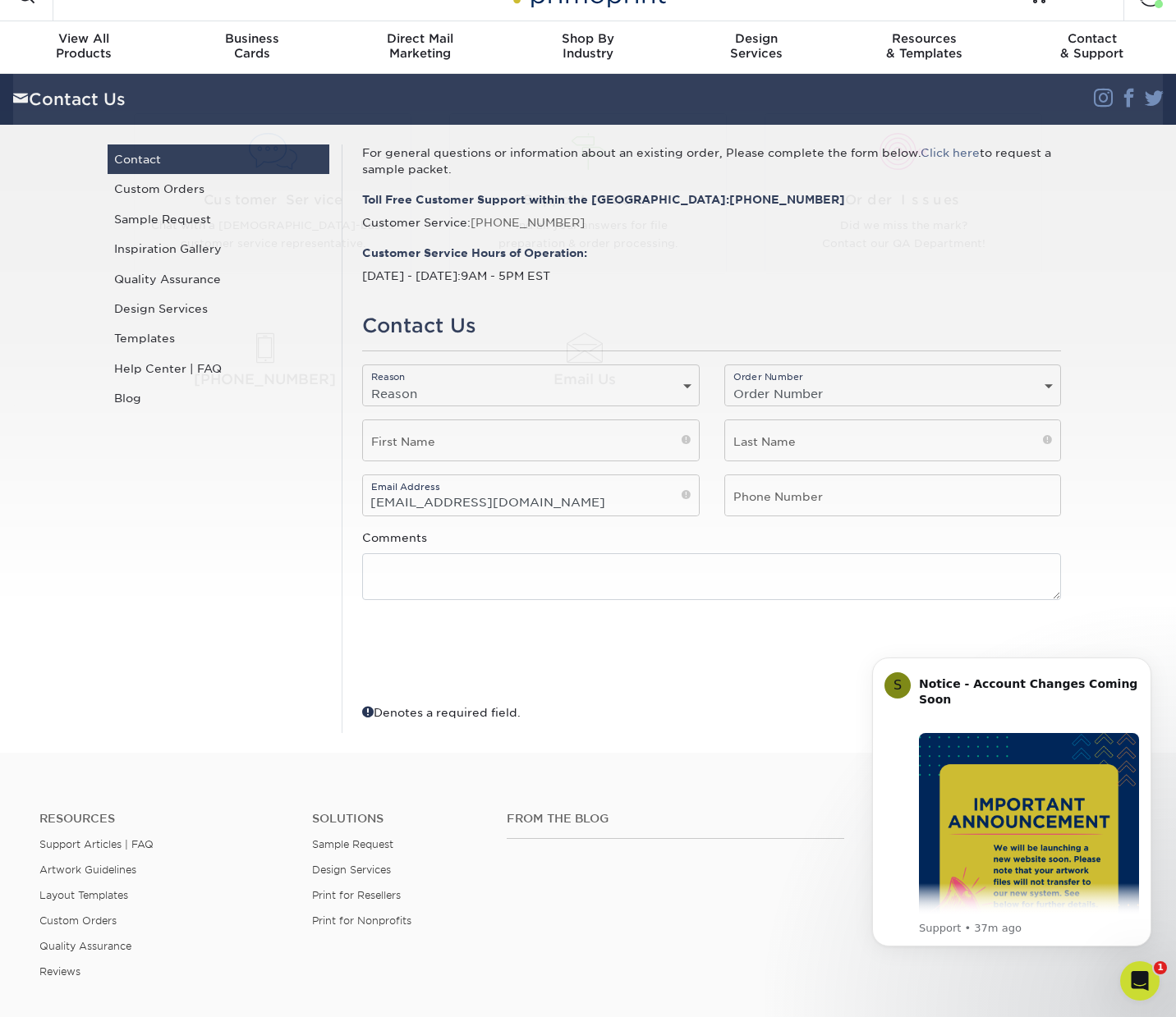
scroll to position [33, 0]
